Goal: Use online tool/utility: Utilize a website feature to perform a specific function

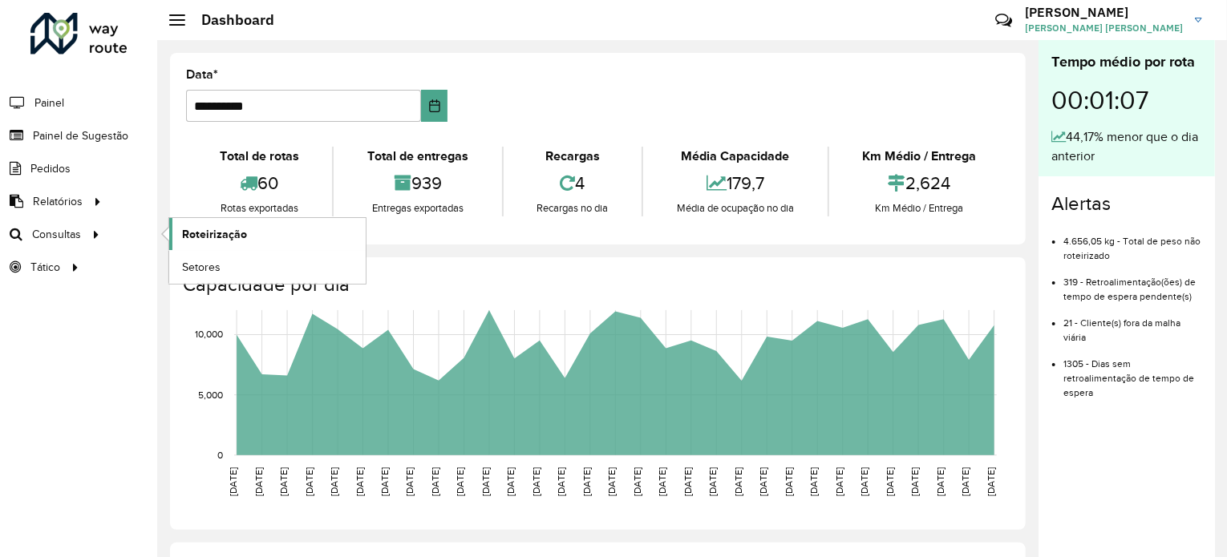
click at [212, 234] on span "Roteirização" at bounding box center [214, 234] width 65 height 17
click at [212, 261] on span "Análise de Sessões" at bounding box center [232, 267] width 101 height 17
click at [192, 269] on span "Setores" at bounding box center [201, 267] width 39 height 17
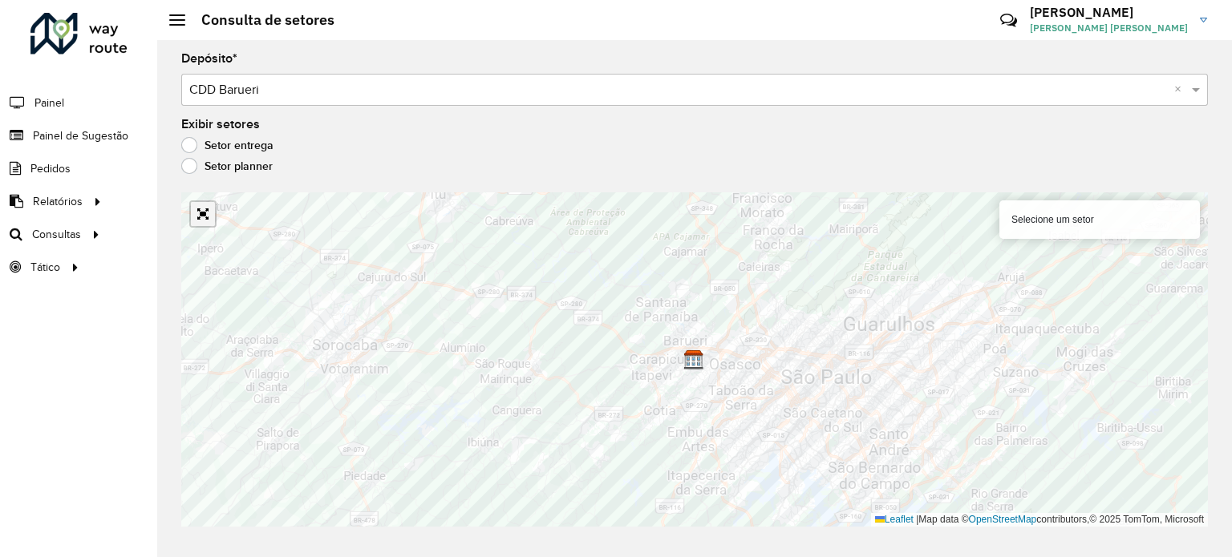
click at [208, 217] on link "Abrir mapa em tela cheia" at bounding box center [203, 214] width 24 height 24
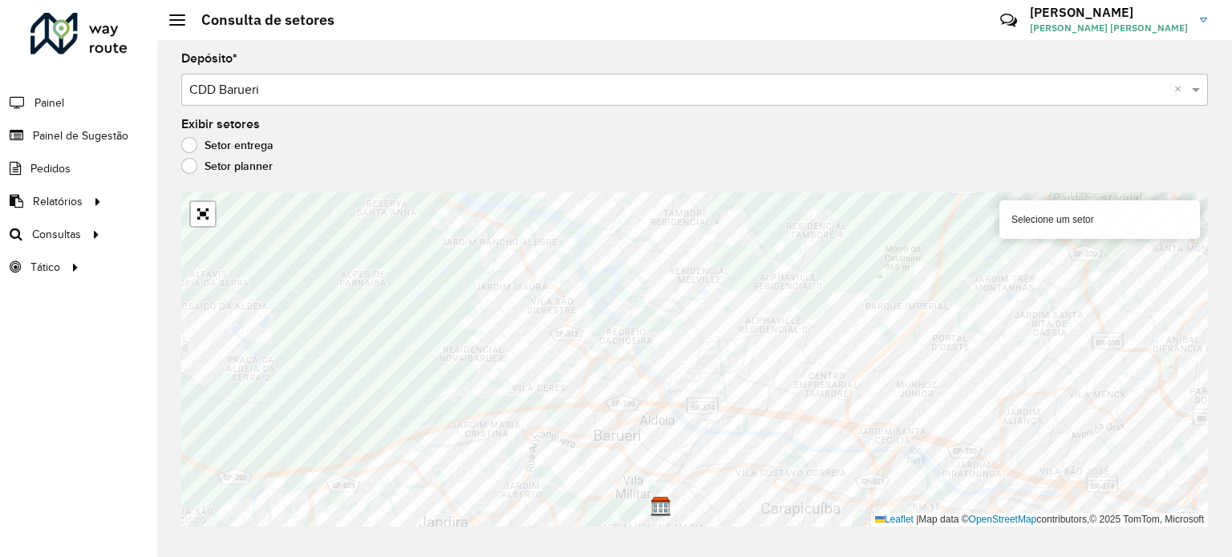
click at [782, 155] on div "Setor entrega" at bounding box center [694, 149] width 1026 height 19
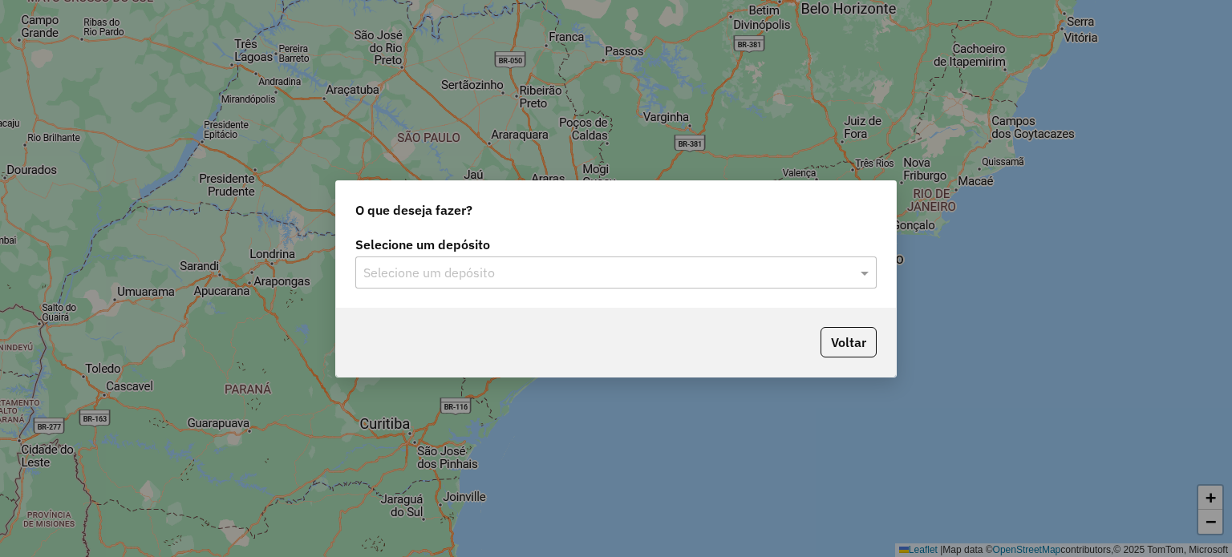
click at [629, 273] on input "text" at bounding box center [599, 273] width 473 height 19
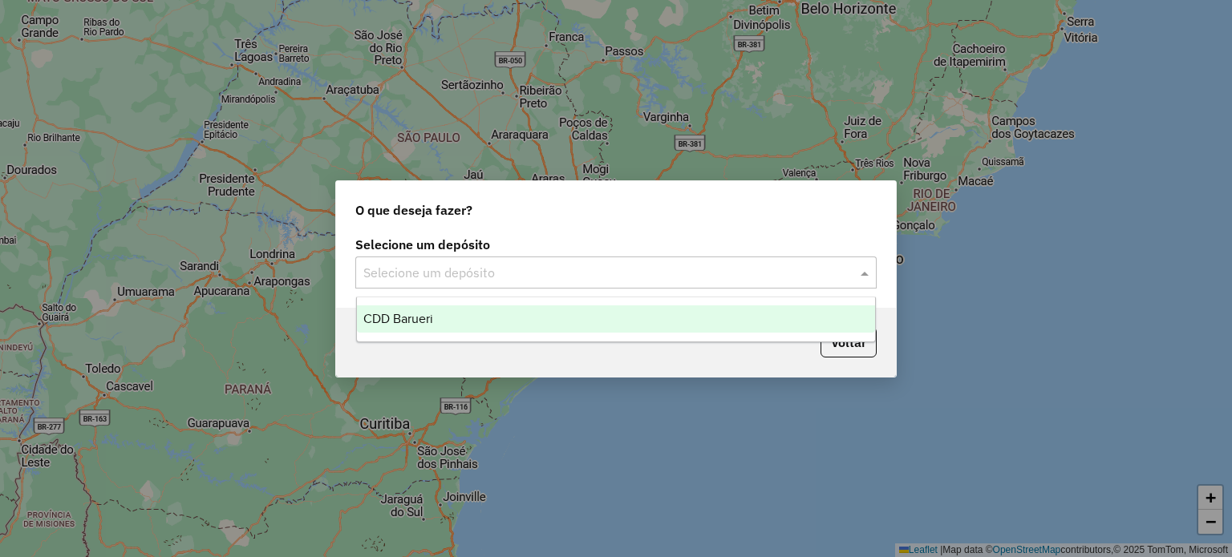
click at [580, 316] on div "CDD Barueri" at bounding box center [616, 318] width 519 height 27
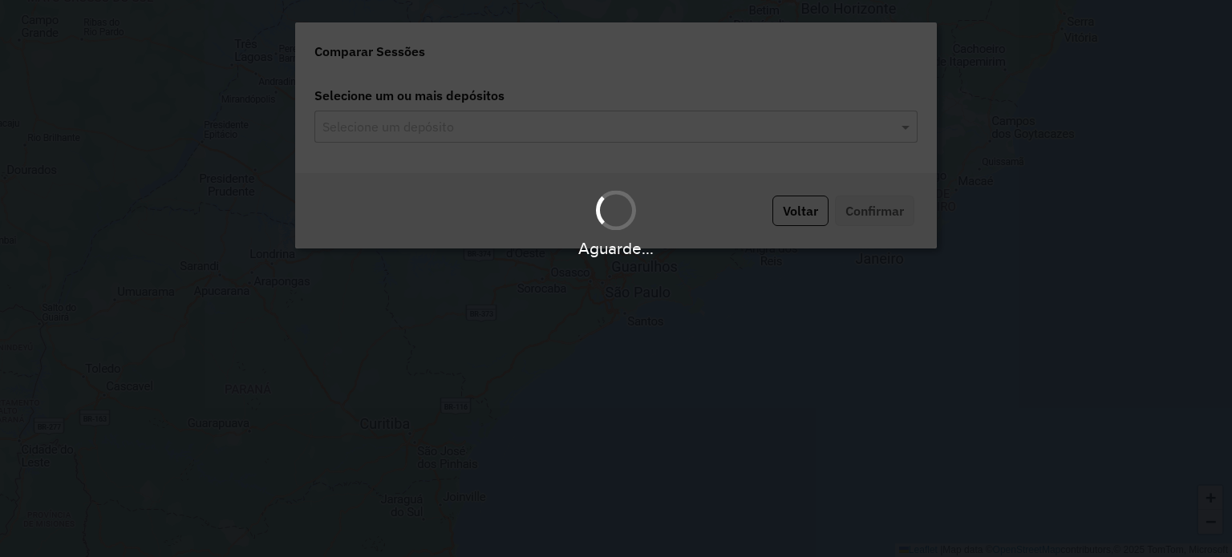
click at [617, 125] on div "Aguarde..." at bounding box center [616, 278] width 1232 height 557
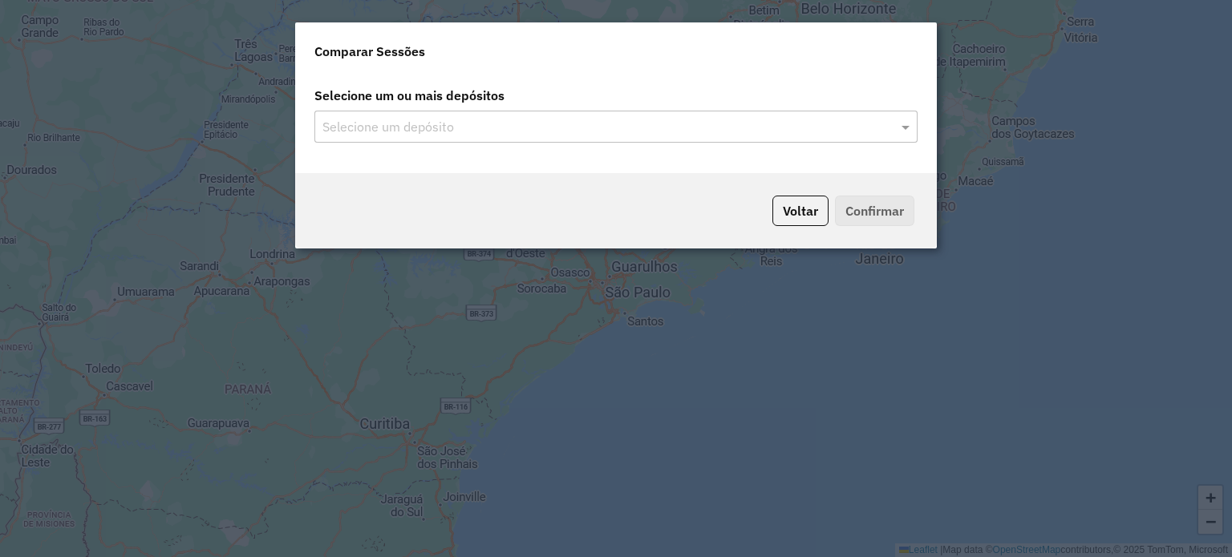
click at [617, 125] on input "text" at bounding box center [607, 127] width 579 height 19
click at [564, 148] on div "Selecione um ou mais depósitos Selecione um depósito" at bounding box center [615, 123] width 641 height 99
click at [900, 119] on span at bounding box center [907, 126] width 20 height 19
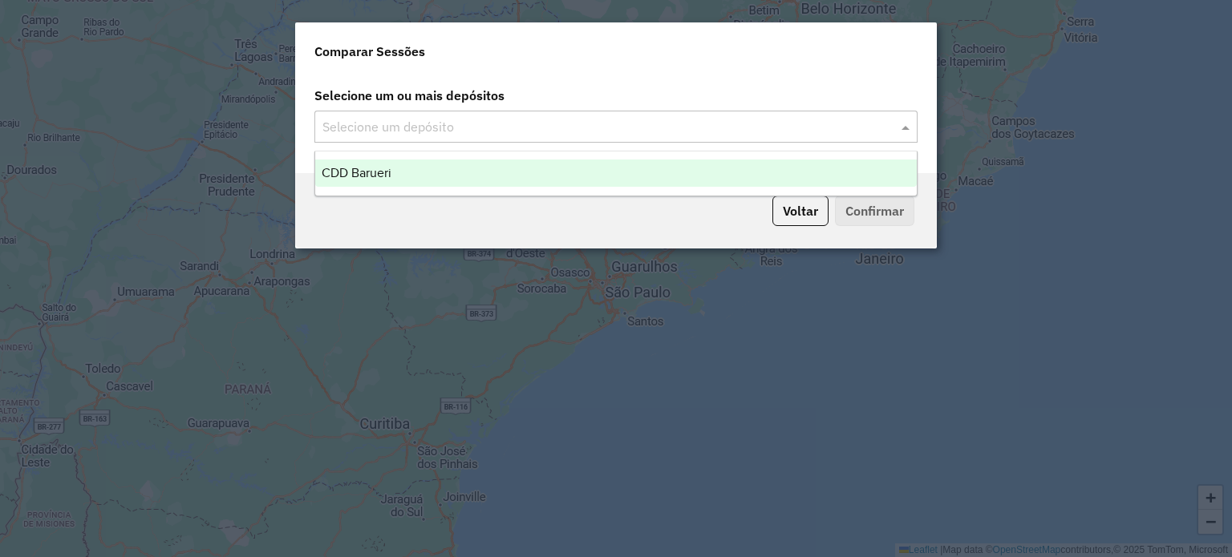
click at [606, 168] on div "CDD Barueri" at bounding box center [615, 173] width 601 height 27
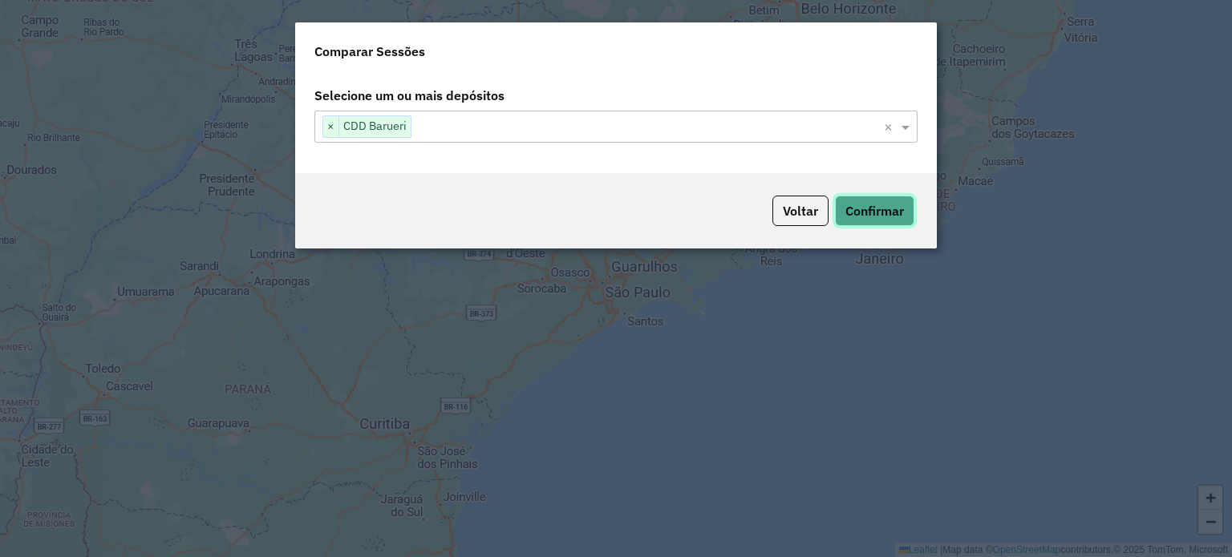
click at [868, 214] on button "Confirmar" at bounding box center [874, 211] width 79 height 30
